Goal: Contribute content: Add original content to the website for others to see

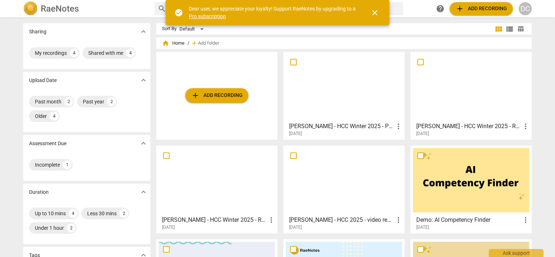
click at [226, 90] on button "add Add recording" at bounding box center [216, 95] width 63 height 15
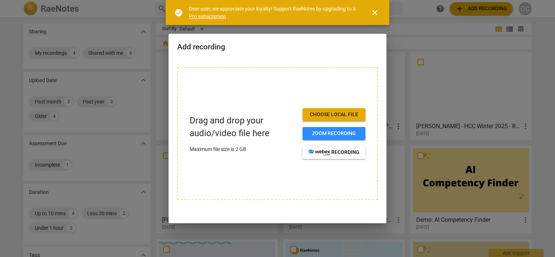
click at [318, 113] on span "Choose local file" at bounding box center [334, 114] width 51 height 7
click at [375, 11] on span "close" at bounding box center [375, 12] width 9 height 9
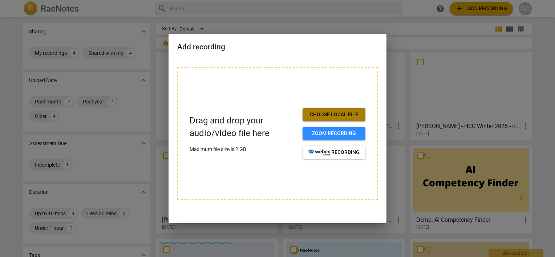
click at [338, 113] on span "Choose local file" at bounding box center [334, 114] width 51 height 7
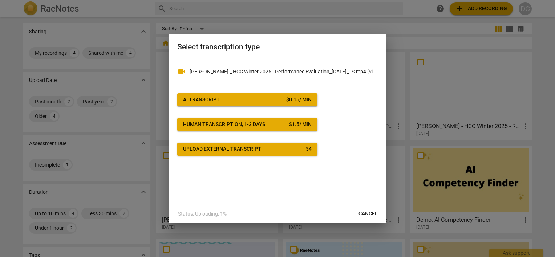
click at [374, 212] on span "Cancel" at bounding box center [368, 213] width 19 height 7
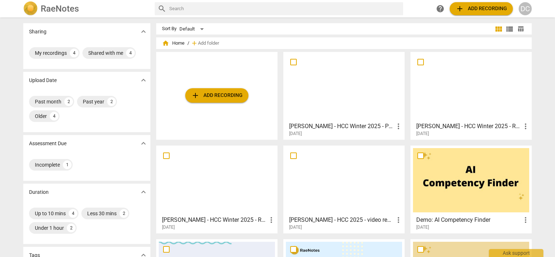
click at [477, 5] on span "add Add recording" at bounding box center [482, 8] width 52 height 9
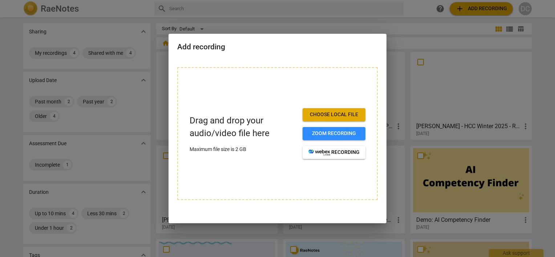
click at [315, 115] on span "Choose local file" at bounding box center [334, 114] width 51 height 7
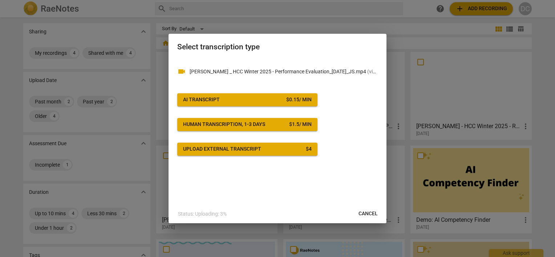
click at [299, 102] on div "$ 0.15 / min" at bounding box center [298, 99] width 25 height 7
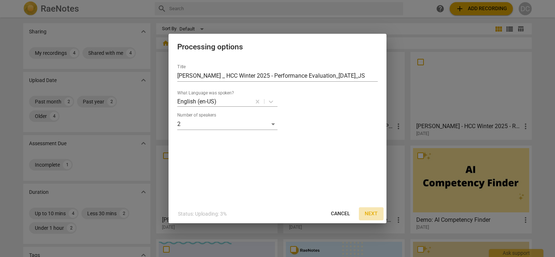
click at [371, 214] on span "Next" at bounding box center [371, 213] width 13 height 7
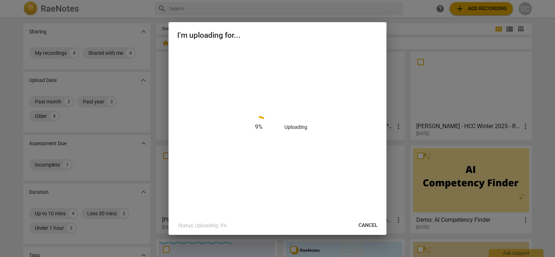
click at [370, 223] on span "Cancel" at bounding box center [368, 225] width 19 height 7
